Goal: Information Seeking & Learning: Learn about a topic

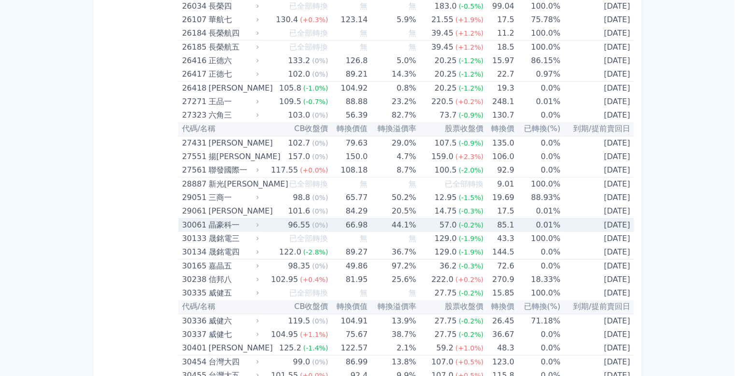
scroll to position [1197, 0]
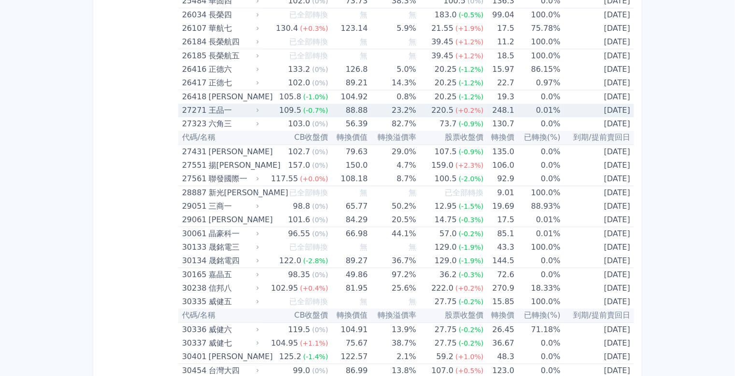
click at [228, 106] on div "王品一" at bounding box center [232, 111] width 48 height 14
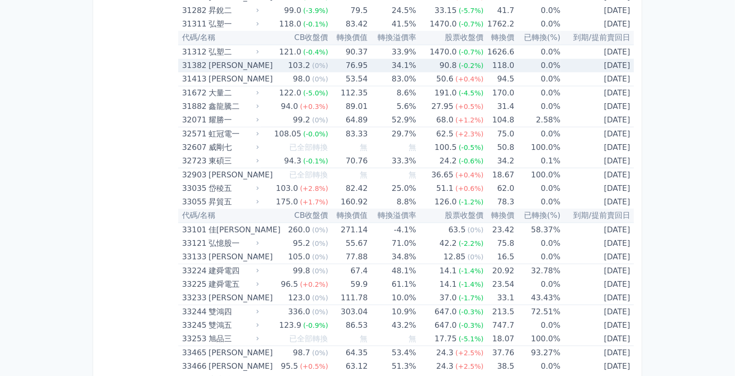
scroll to position [2008, 0]
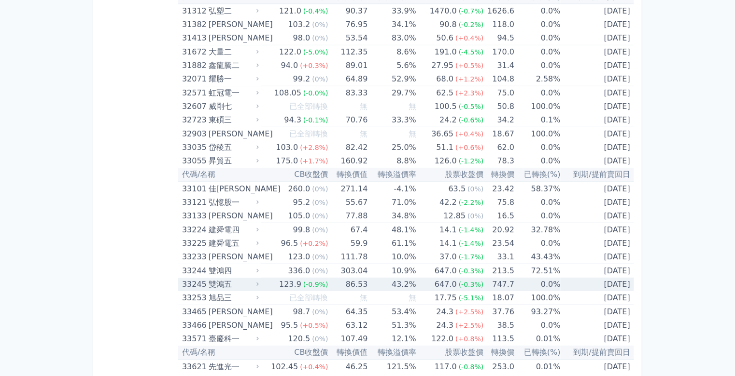
click at [232, 278] on div "雙鴻五" at bounding box center [232, 285] width 48 height 14
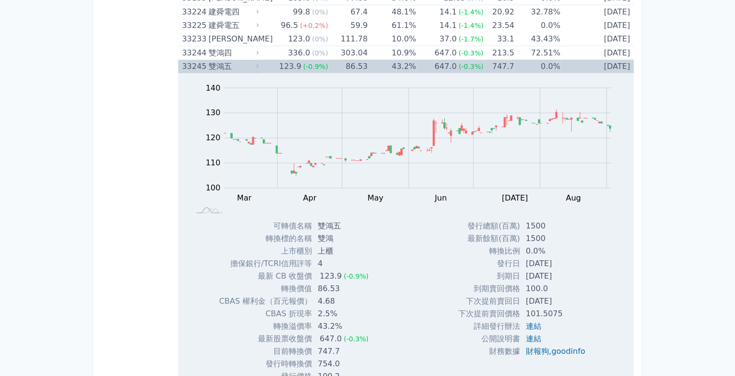
scroll to position [2239, 0]
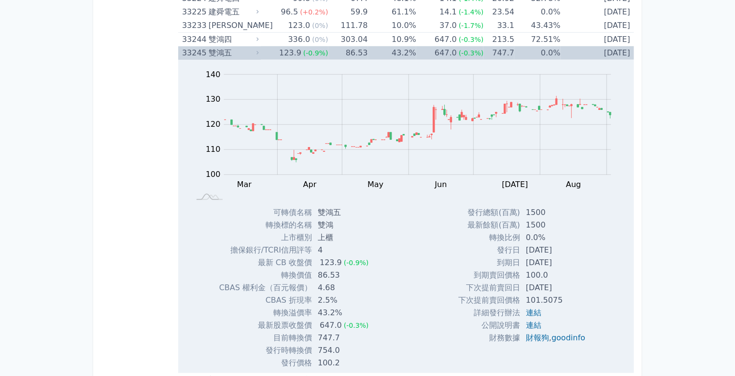
click at [226, 46] on div "雙鴻五" at bounding box center [232, 53] width 48 height 14
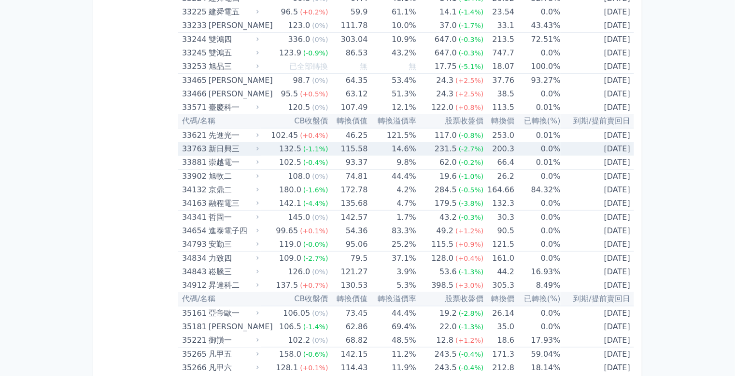
click at [241, 142] on div "新日興三" at bounding box center [232, 149] width 48 height 14
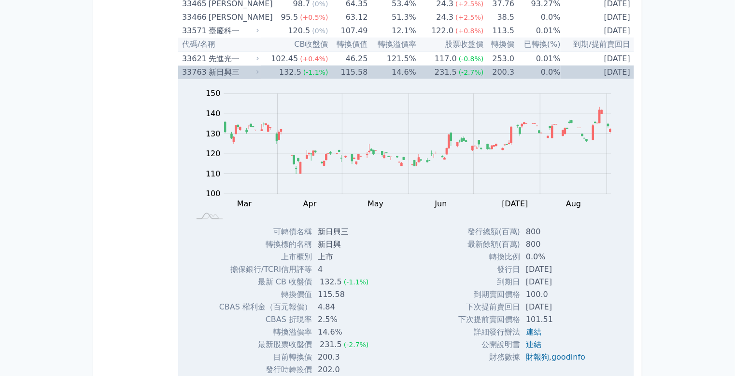
scroll to position [2317, 0]
click at [245, 66] on div "新日興三" at bounding box center [232, 72] width 48 height 14
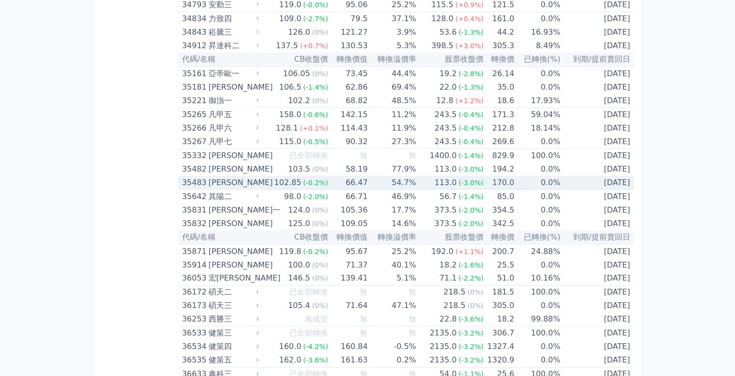
scroll to position [2510, 0]
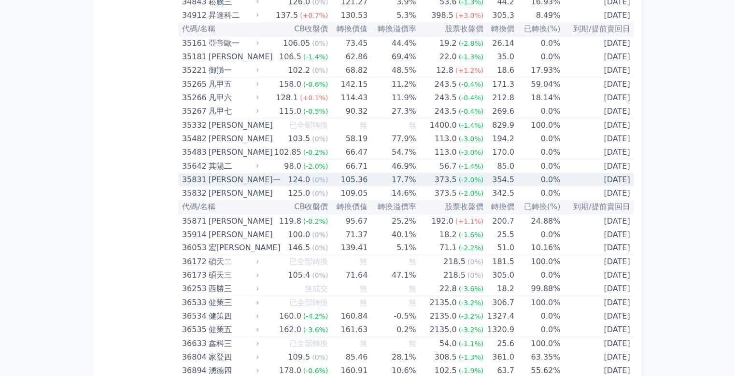
click at [230, 175] on div "[PERSON_NAME]一" at bounding box center [232, 180] width 48 height 14
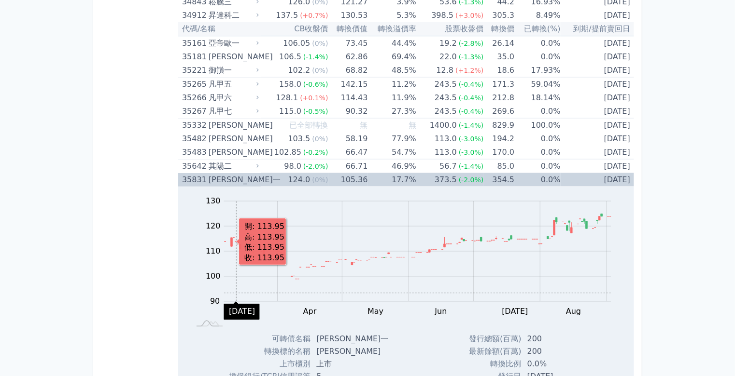
scroll to position [2625, 0]
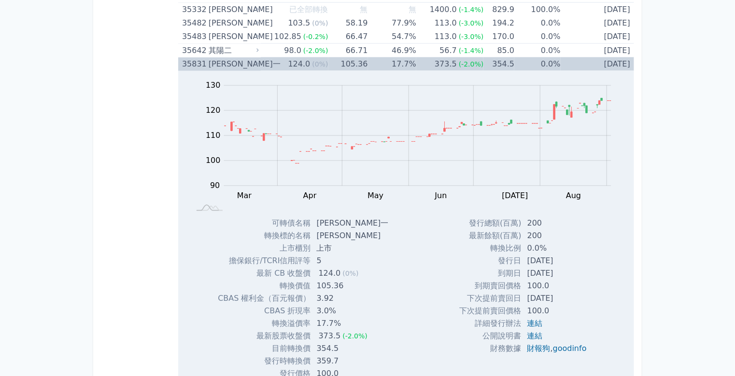
click at [236, 58] on div "[PERSON_NAME]一" at bounding box center [232, 64] width 48 height 14
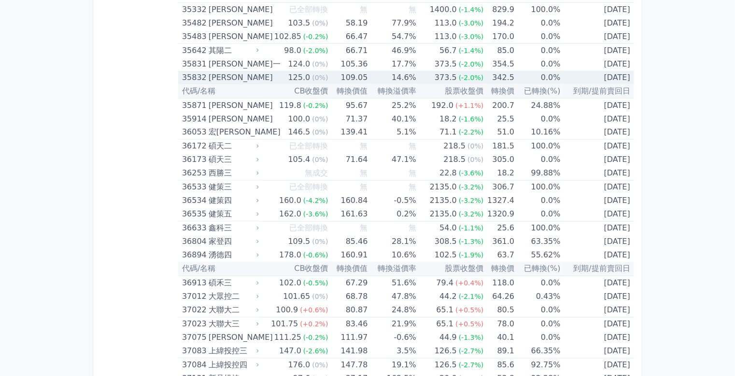
click at [237, 71] on div "[PERSON_NAME]" at bounding box center [232, 78] width 48 height 14
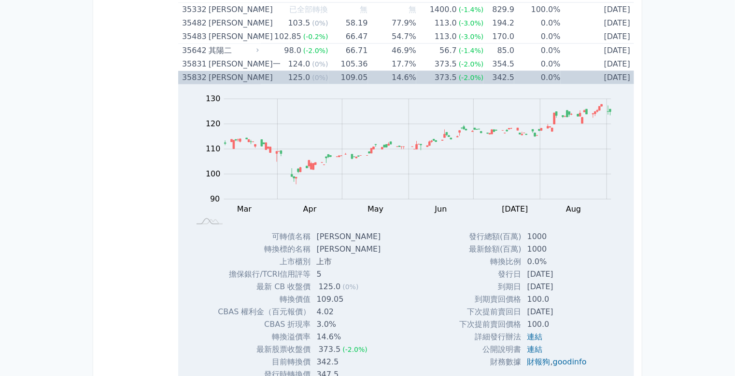
click at [239, 72] on div "[PERSON_NAME]" at bounding box center [232, 78] width 48 height 14
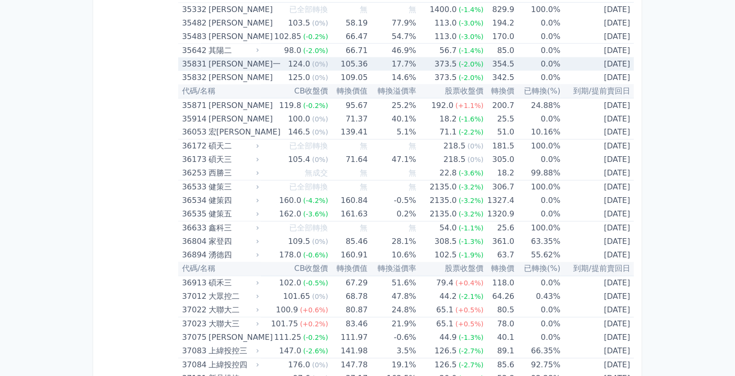
click at [234, 58] on div "[PERSON_NAME]一" at bounding box center [232, 64] width 48 height 14
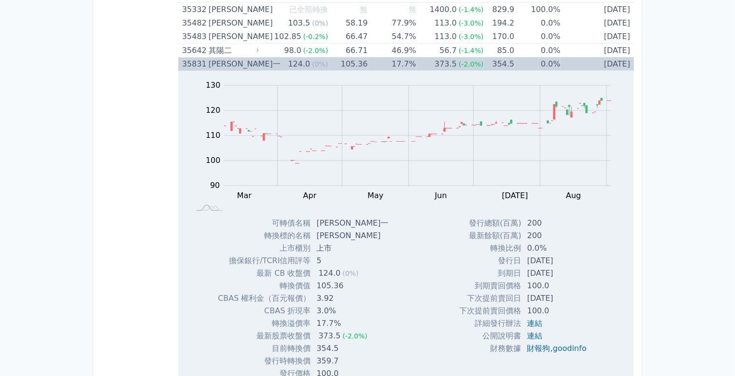
click at [234, 58] on div "[PERSON_NAME]一" at bounding box center [232, 64] width 48 height 14
